Goal: Task Accomplishment & Management: Use online tool/utility

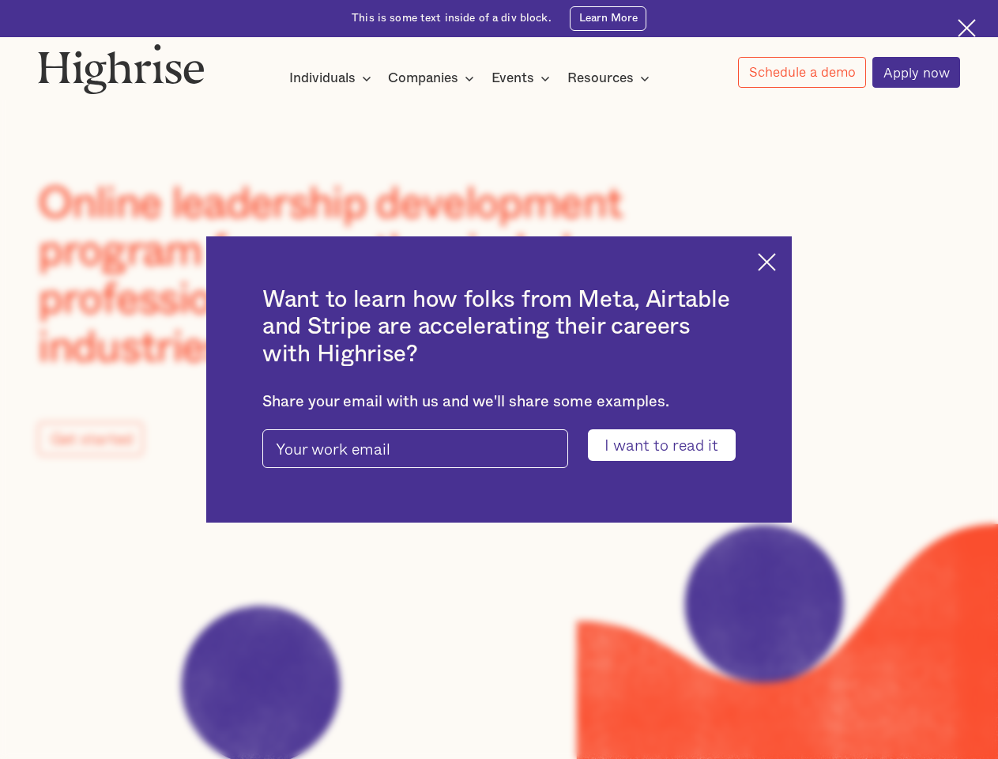
click at [672, 446] on input "I want to read it" at bounding box center [662, 444] width 148 height 31
click at [776, 259] on img at bounding box center [767, 262] width 18 height 18
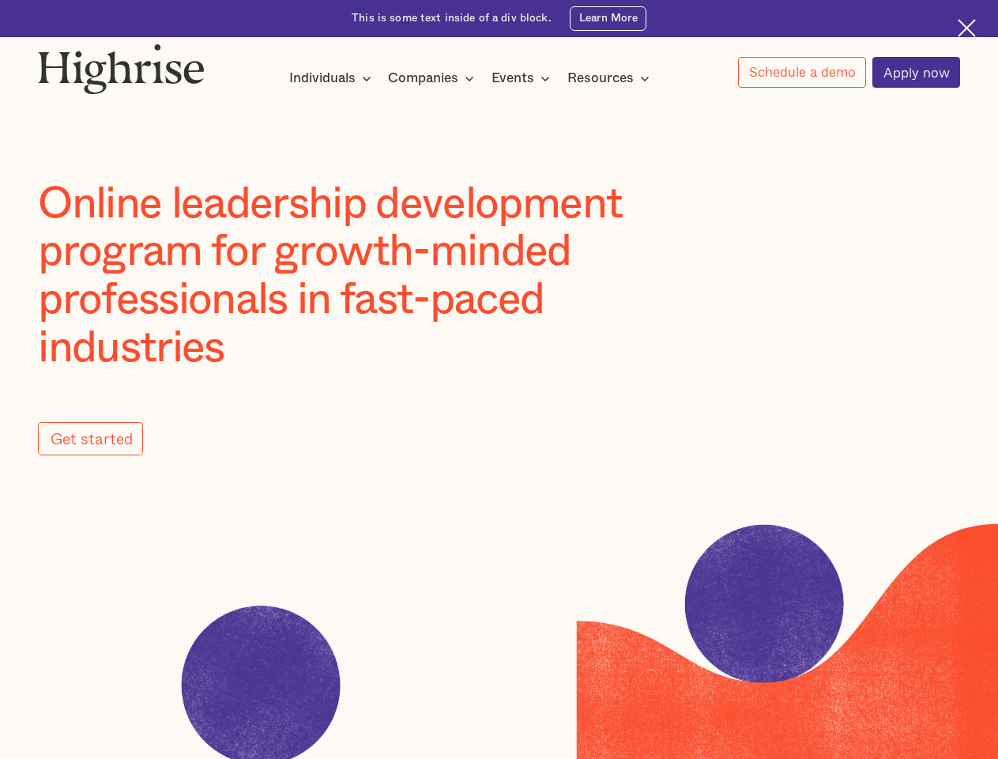
click at [123, 65] on img at bounding box center [121, 68] width 167 height 51
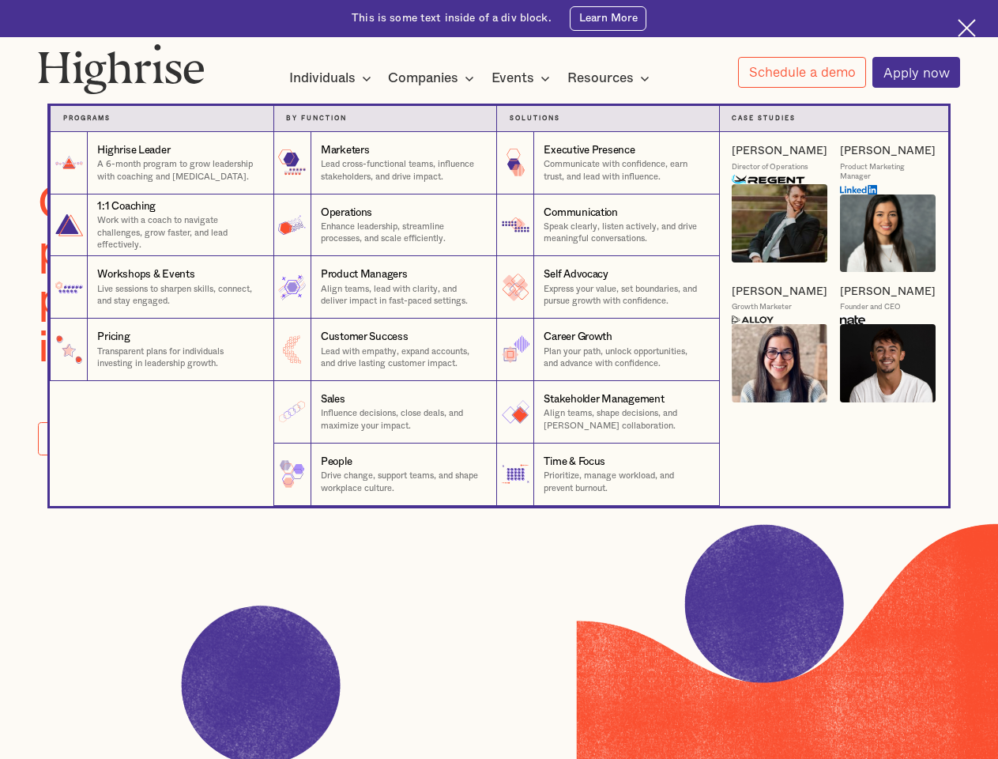
click at [330, 79] on div "Individuals" at bounding box center [322, 78] width 66 height 19
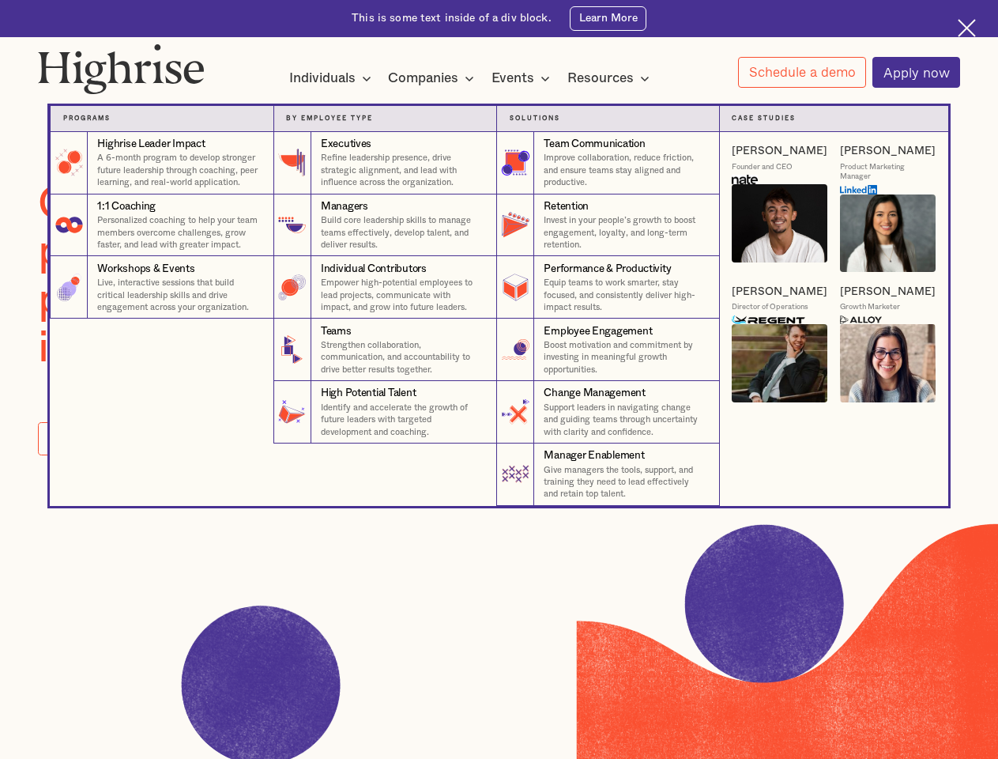
click at [434, 79] on div "Companies" at bounding box center [423, 78] width 70 height 19
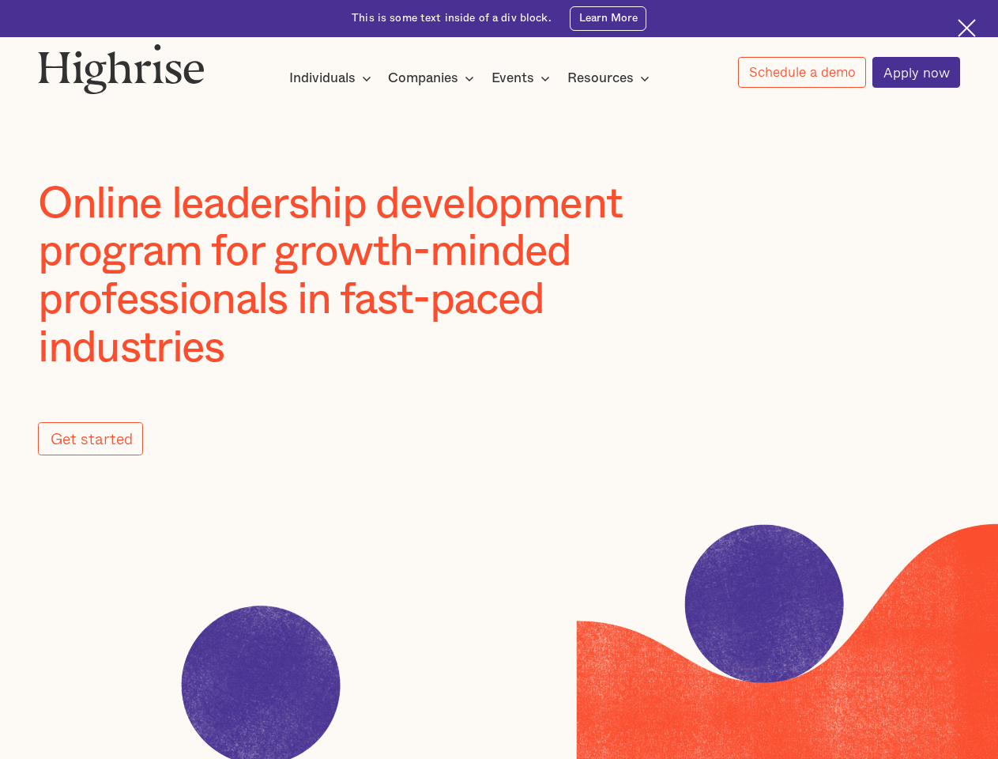
click at [525, 79] on div "Events" at bounding box center [513, 78] width 43 height 19
click at [613, 79] on div "Resources" at bounding box center [601, 78] width 66 height 19
click at [801, 73] on link "Schedule a demo" at bounding box center [802, 72] width 128 height 31
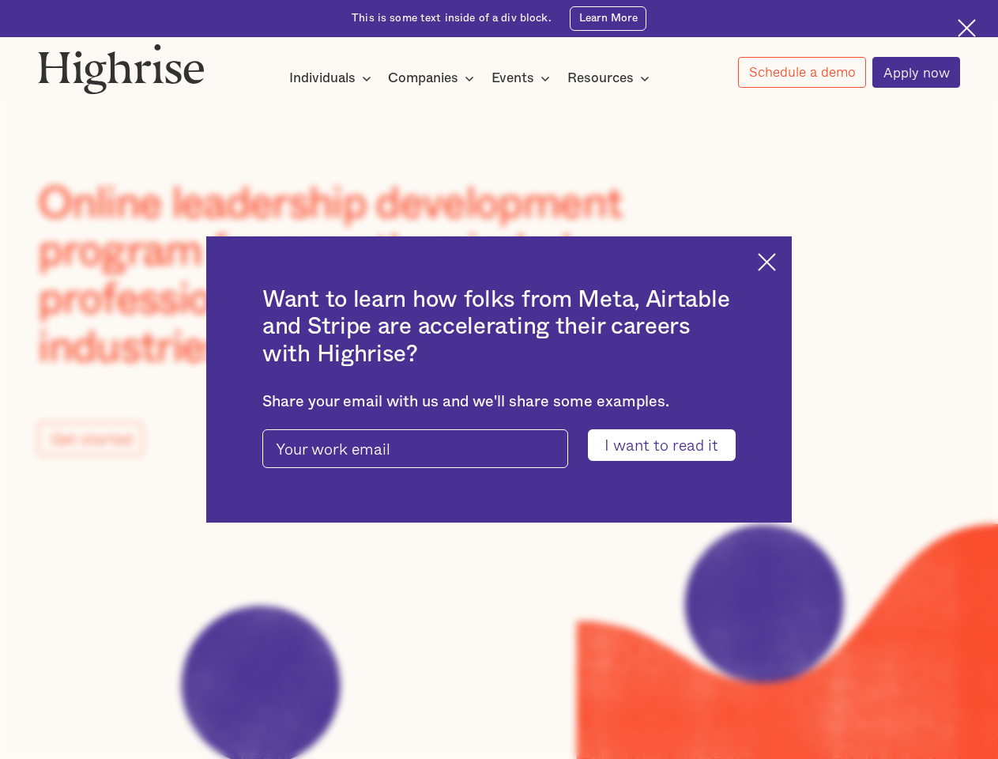
click at [672, 446] on input "I want to read it" at bounding box center [662, 444] width 148 height 31
click at [776, 259] on img at bounding box center [767, 262] width 18 height 18
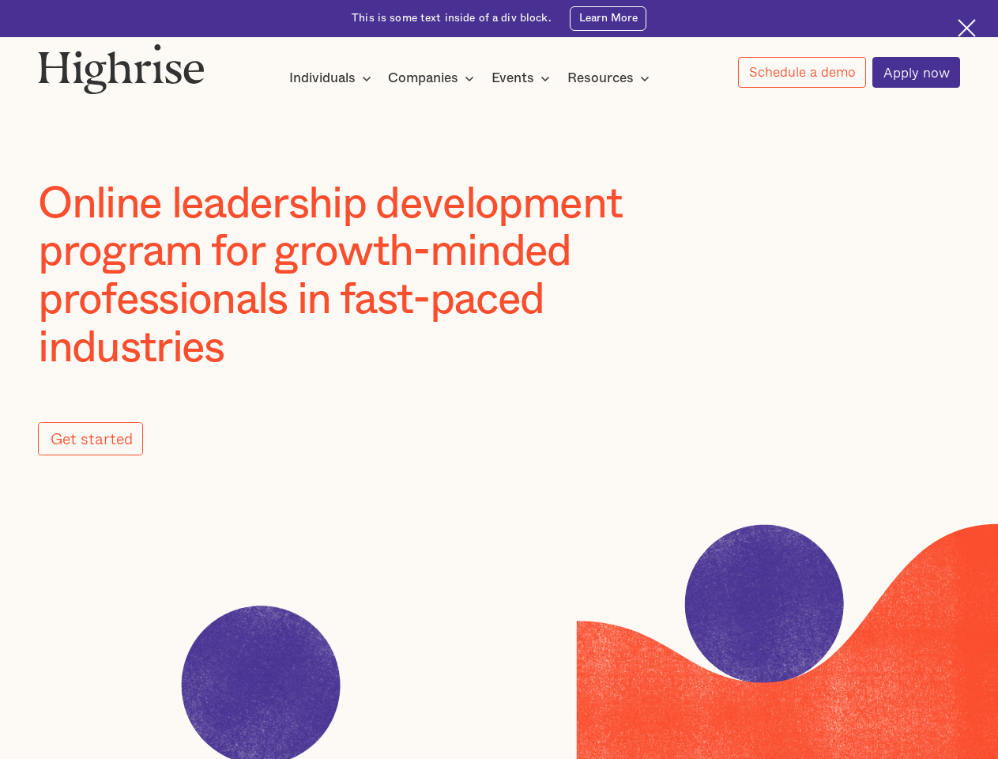
click at [123, 65] on img at bounding box center [121, 68] width 167 height 51
click at [330, 79] on div "Individuals" at bounding box center [322, 78] width 66 height 19
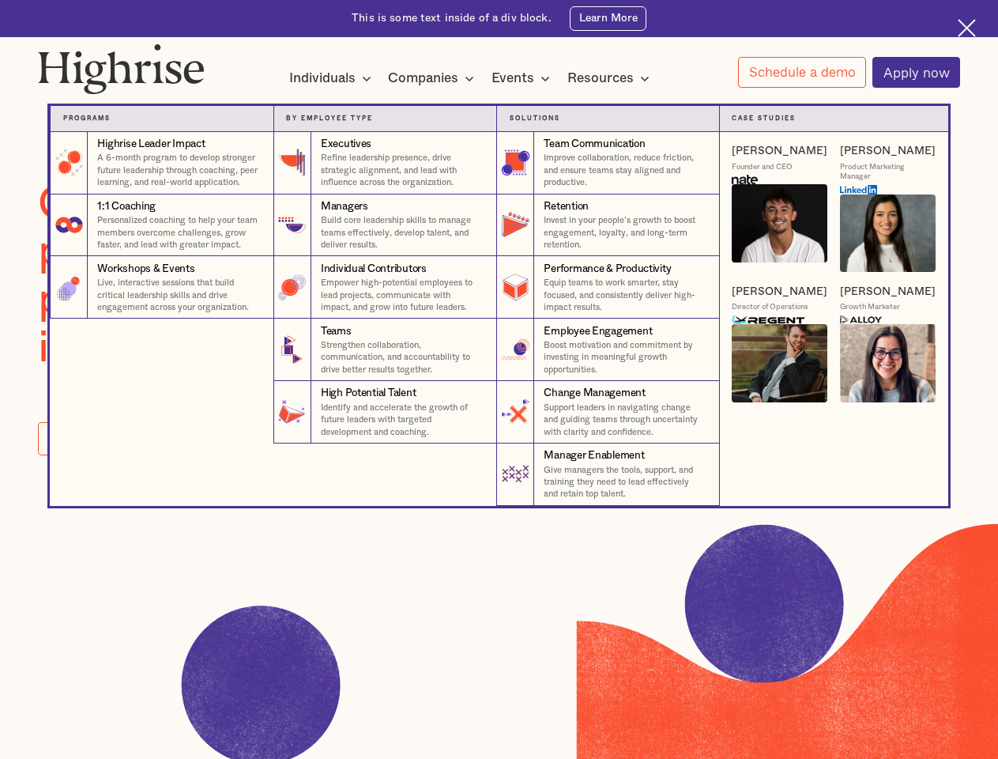
click at [434, 79] on div "Companies" at bounding box center [423, 78] width 70 height 19
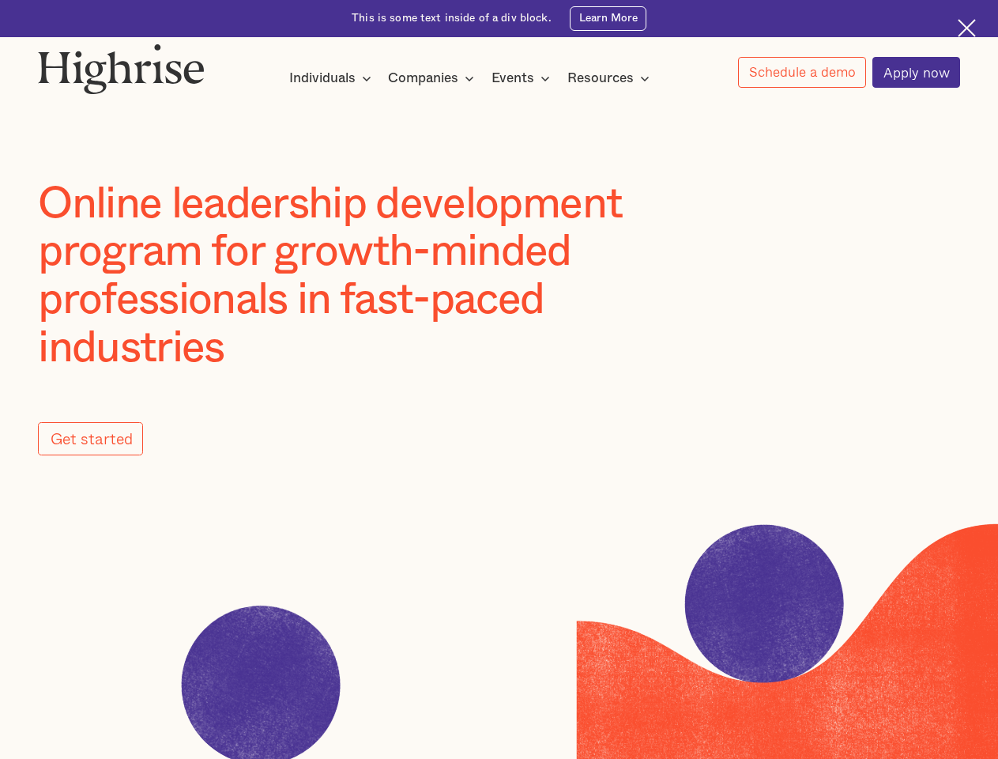
click at [525, 79] on div "Events" at bounding box center [513, 78] width 43 height 19
click at [613, 79] on div "Resources" at bounding box center [601, 78] width 66 height 19
click at [801, 73] on link "Schedule a demo" at bounding box center [802, 72] width 128 height 31
